Goal: Answer question/provide support

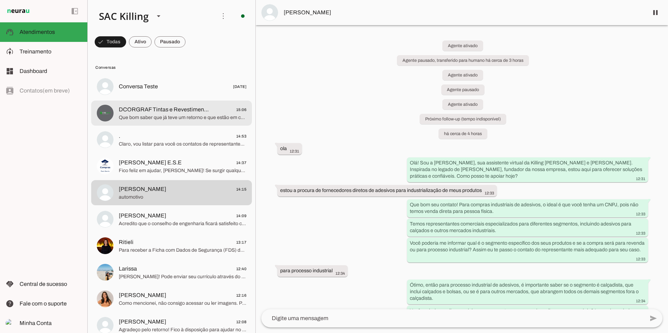
click at [177, 119] on span "Que bom saber que já teve um retorno e que estão em contato com você. Enquanto …" at bounding box center [182, 117] width 127 height 7
